Goal: Find specific page/section

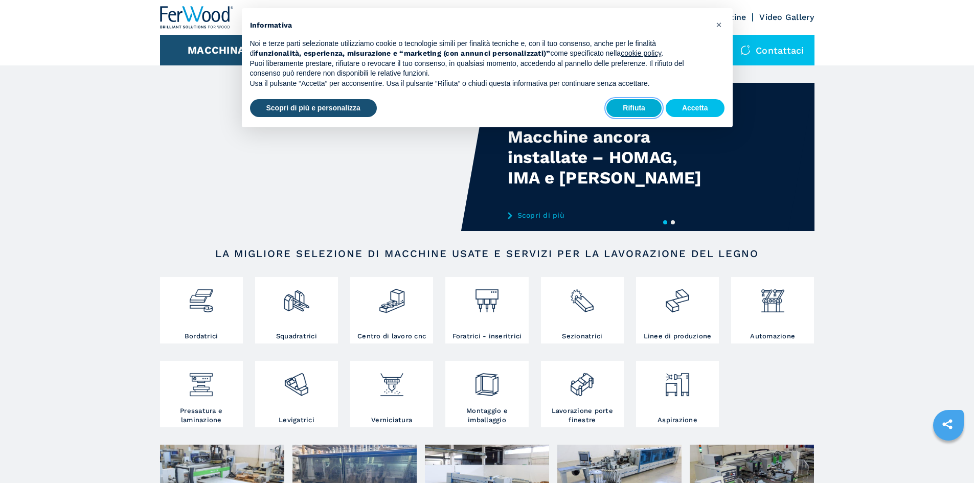
click at [642, 105] on button "Rifiuta" at bounding box center [633, 108] width 55 height 18
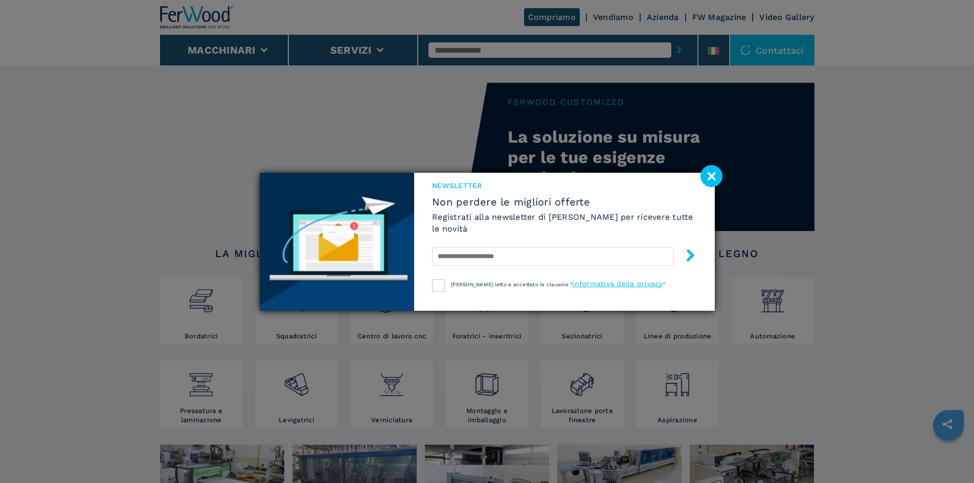
click at [717, 176] on image at bounding box center [711, 176] width 22 height 22
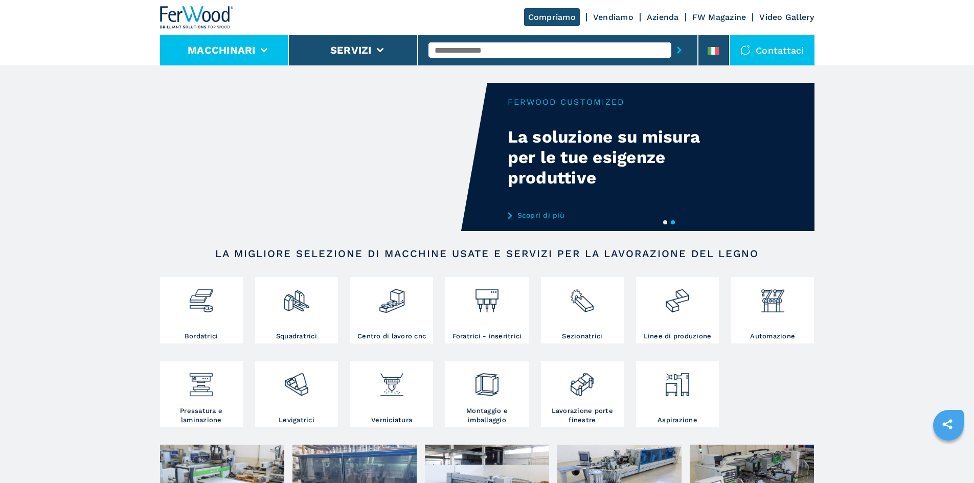
click at [264, 51] on icon at bounding box center [263, 50] width 7 height 5
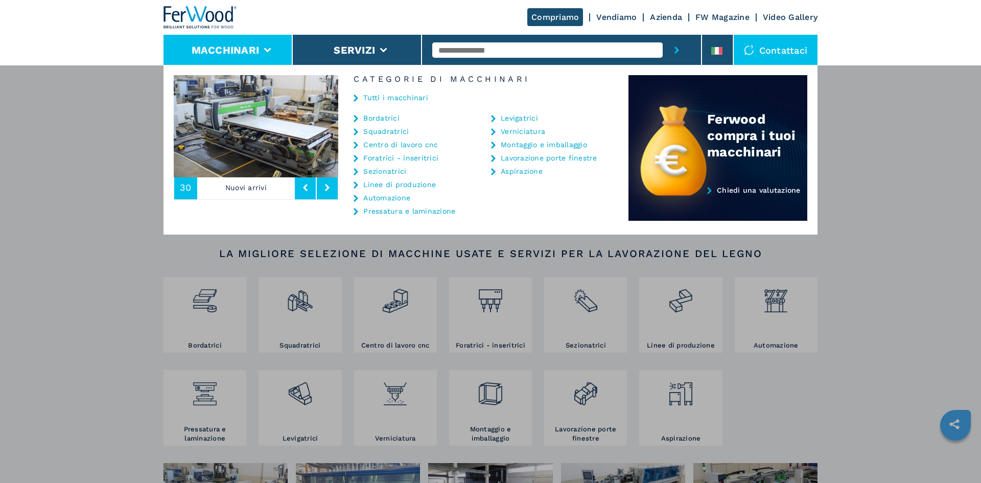
click at [377, 98] on link "Tutti i macchinari" at bounding box center [395, 97] width 65 height 7
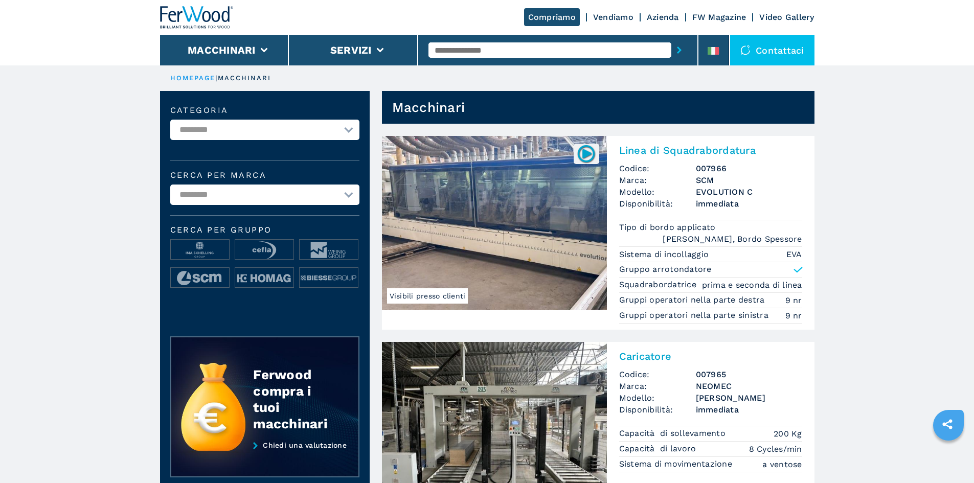
click at [664, 19] on link "Azienda" at bounding box center [662, 17] width 32 height 10
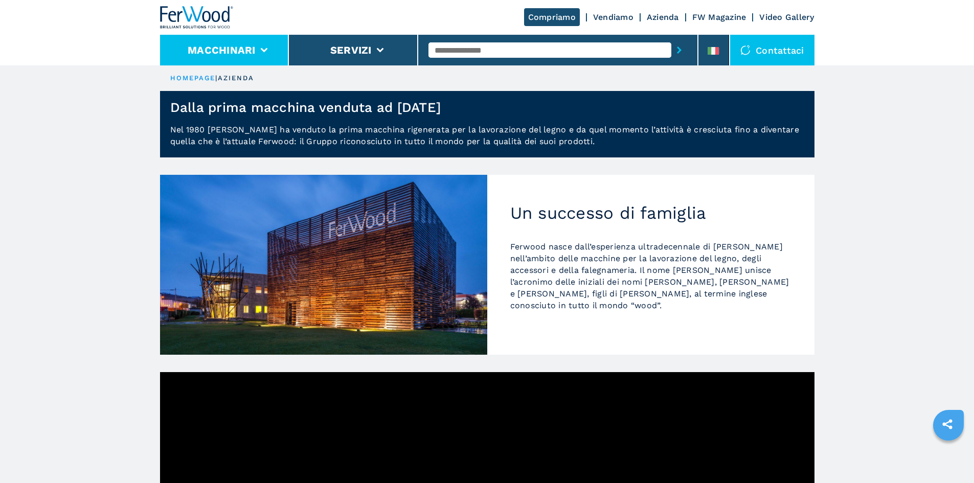
click at [265, 54] on li "Macchinari" at bounding box center [224, 50] width 129 height 31
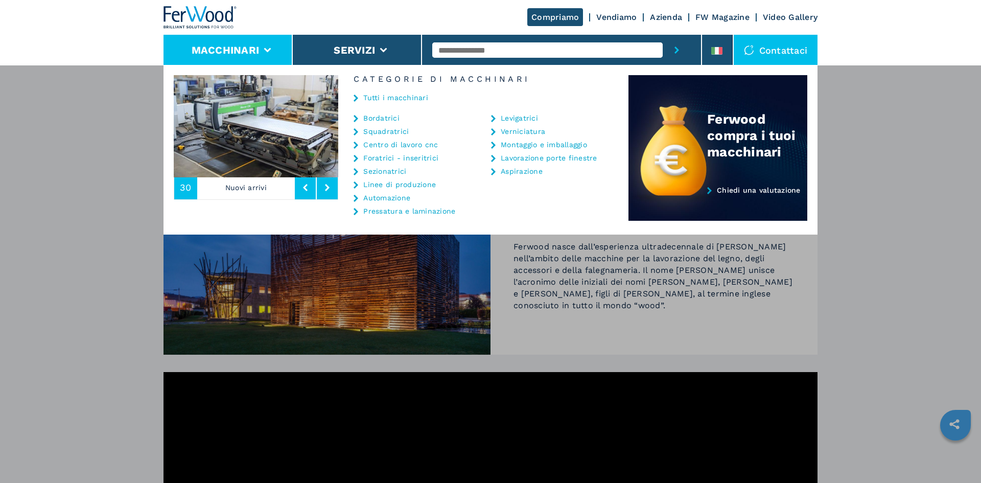
click at [483, 47] on input "text" at bounding box center [547, 49] width 230 height 15
type input "**********"
click at [663, 35] on button "submit-button" at bounding box center [677, 50] width 28 height 31
